Goal: Find contact information

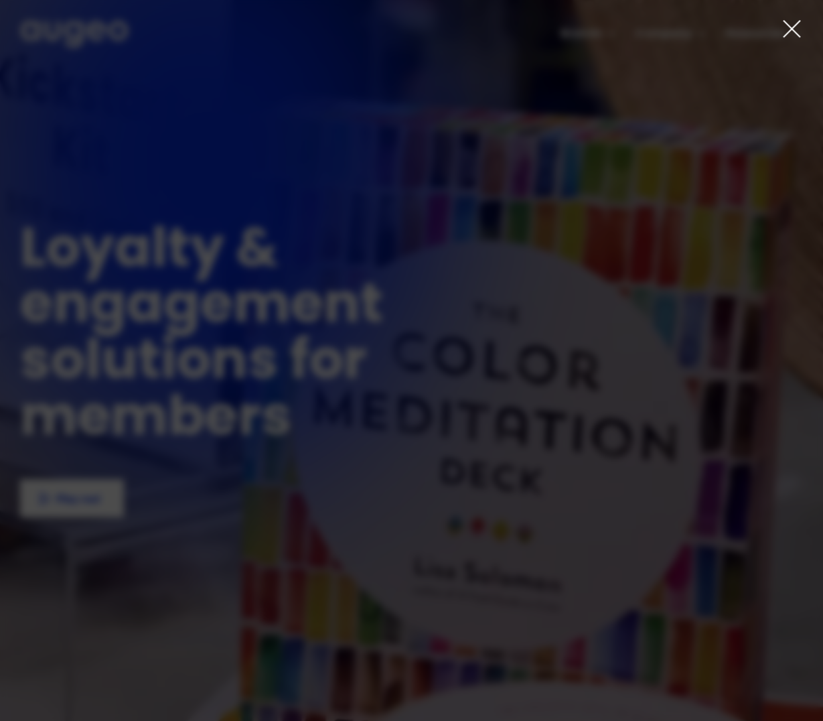
click at [786, 27] on icon at bounding box center [792, 29] width 20 height 20
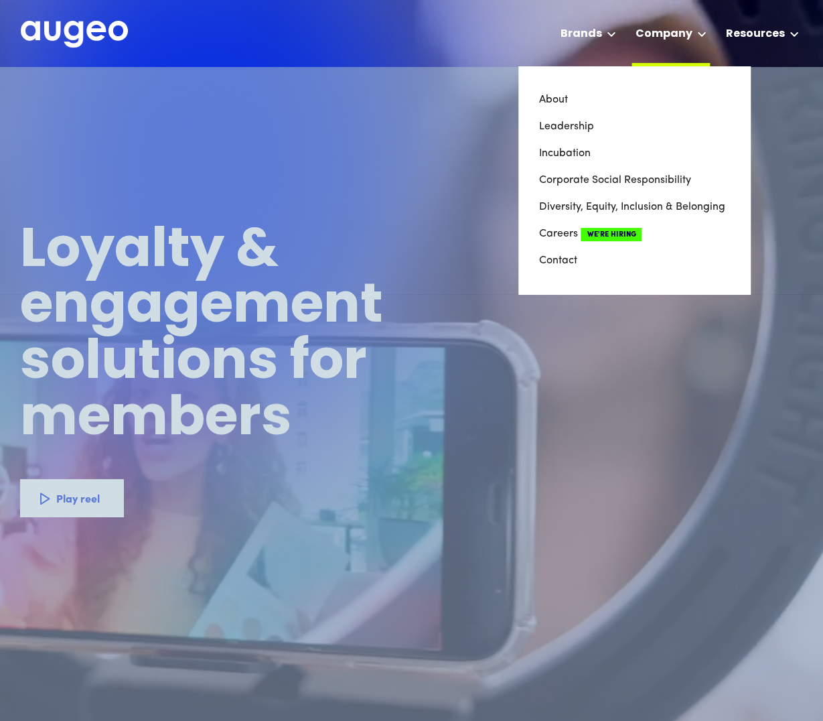
click at [696, 31] on div "Company" at bounding box center [670, 33] width 78 height 66
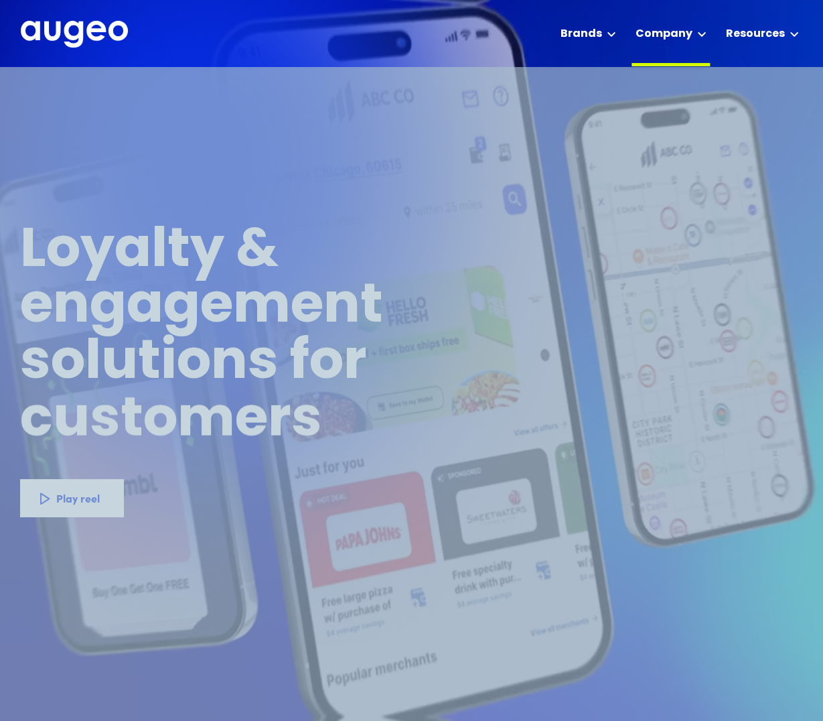
click at [706, 32] on icon at bounding box center [701, 34] width 7 height 4
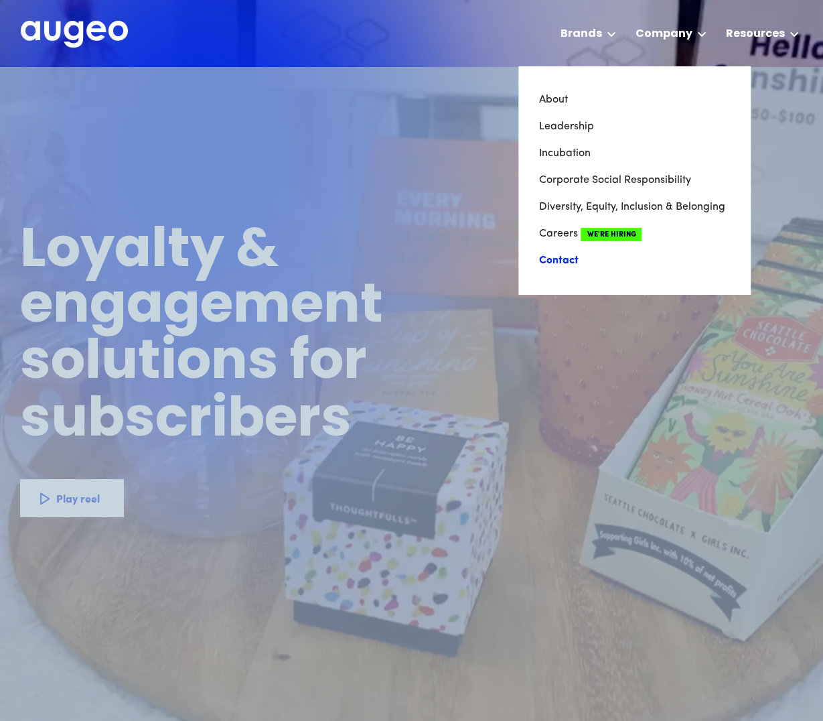
click at [564, 260] on link "Contact" at bounding box center [634, 260] width 192 height 27
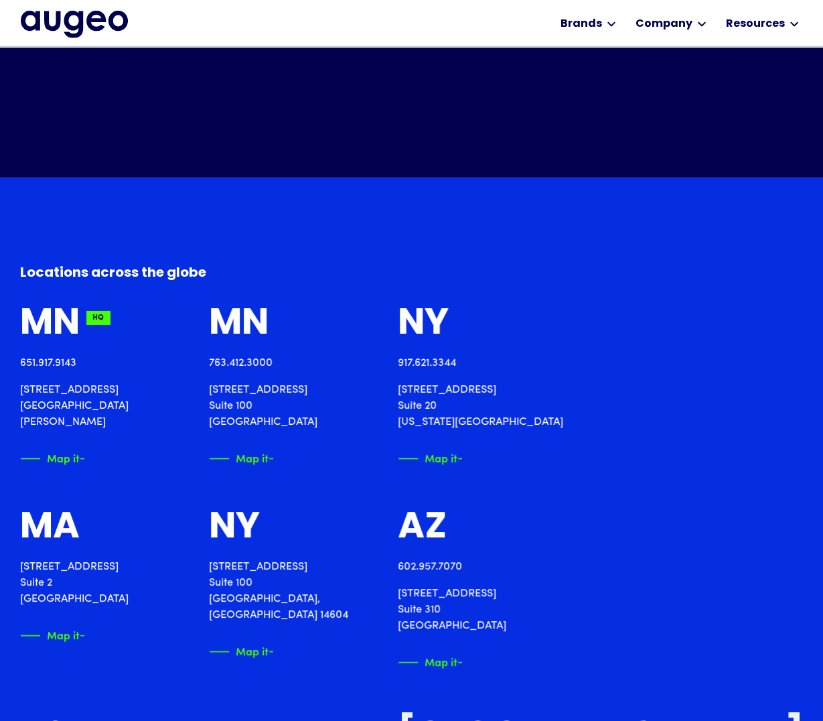
scroll to position [1276, 0]
